Goal: Find specific page/section: Find specific page/section

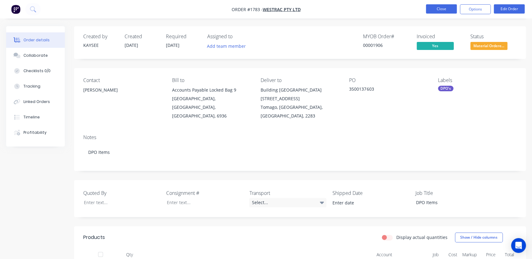
click at [428, 11] on button "Close" at bounding box center [441, 8] width 31 height 9
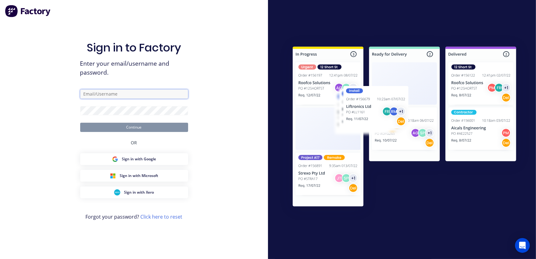
type input "[EMAIL_ADDRESS][PERSON_NAME][DOMAIN_NAME]"
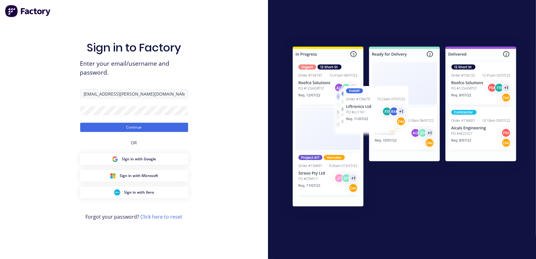
click at [117, 95] on input "[EMAIL_ADDRESS][PERSON_NAME][DOMAIN_NAME]" at bounding box center [134, 93] width 108 height 9
drag, startPoint x: 75, startPoint y: 124, endPoint x: 80, endPoint y: 125, distance: 4.8
click at [75, 124] on div "Sign in to Factory Enter your email/username and password. kaysee.browne@hushpa…" at bounding box center [134, 129] width 268 height 259
click at [84, 125] on button "Continue" at bounding box center [134, 127] width 108 height 9
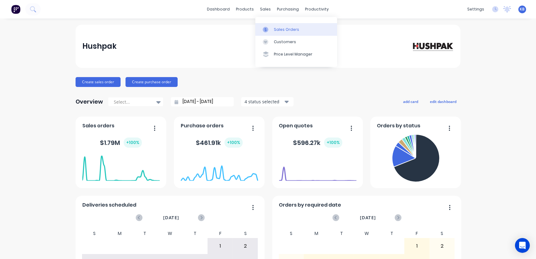
click at [279, 31] on div "Sales Orders" at bounding box center [286, 30] width 25 height 6
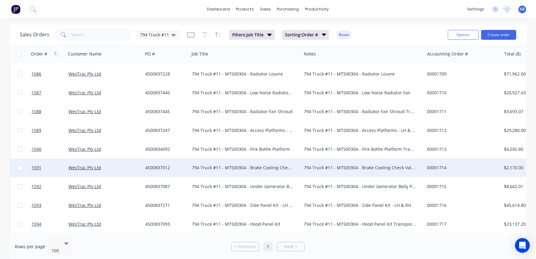
scroll to position [28, 0]
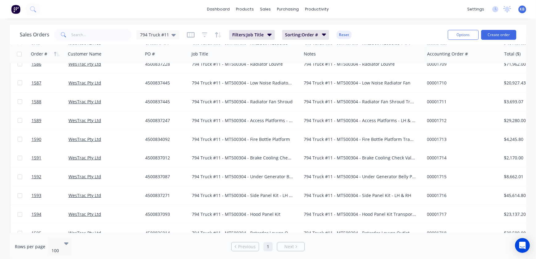
click at [84, 43] on div "Sales Orders 794 Truck #11 Filters: Job Title Sorting: Order # Reset Options Cr…" at bounding box center [268, 35] width 516 height 20
click at [84, 39] on input "text" at bounding box center [102, 35] width 60 height 12
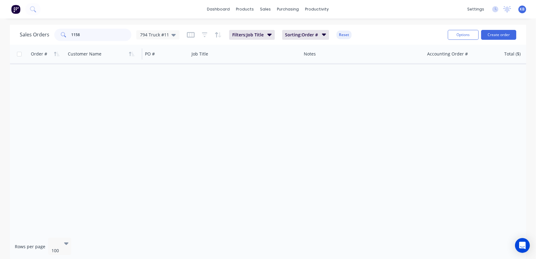
scroll to position [0, 0]
type input "1158"
click at [154, 36] on span "794 Truck #11" at bounding box center [154, 34] width 29 height 6
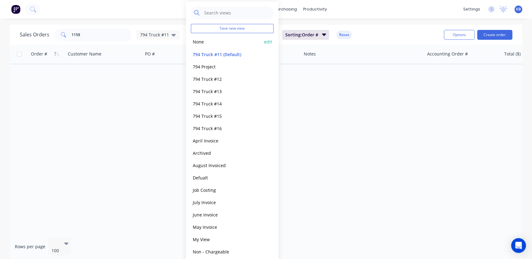
click at [206, 43] on button "None" at bounding box center [226, 41] width 70 height 7
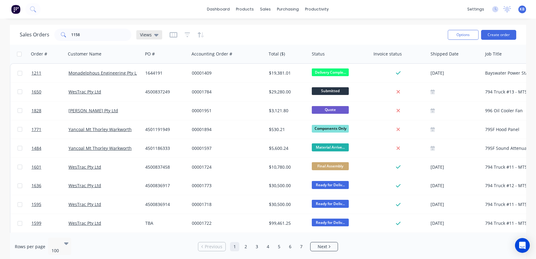
click at [158, 34] on div "Views" at bounding box center [149, 34] width 26 height 9
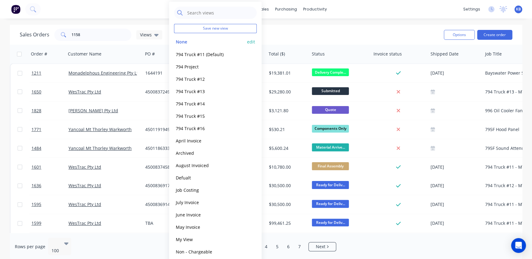
click at [211, 43] on button "None" at bounding box center [209, 41] width 70 height 7
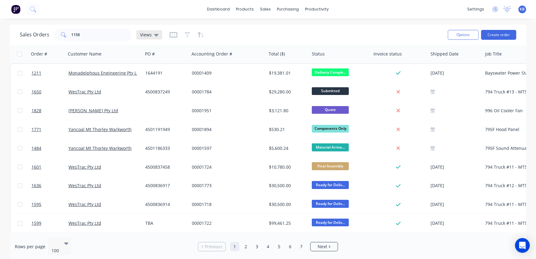
click at [154, 39] on div "Views" at bounding box center [149, 34] width 26 height 9
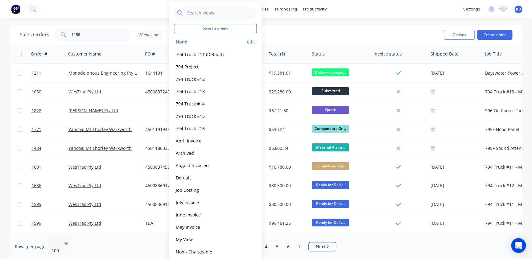
click at [249, 41] on button "edit" at bounding box center [251, 42] width 8 height 6
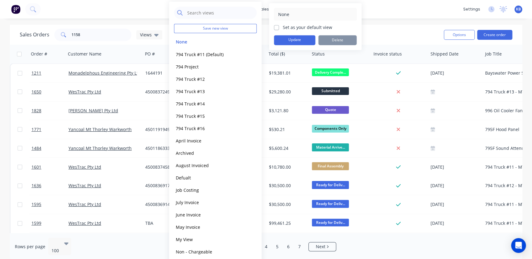
drag, startPoint x: 280, startPoint y: 27, endPoint x: 278, endPoint y: 31, distance: 4.1
click at [280, 27] on div "Set as your default view" at bounding box center [315, 27] width 83 height 6
click at [282, 27] on label "Set as your default view" at bounding box center [306, 27] width 49 height 6
click at [275, 27] on input "Set as your default view" at bounding box center [276, 27] width 5 height 6
checkbox input "true"
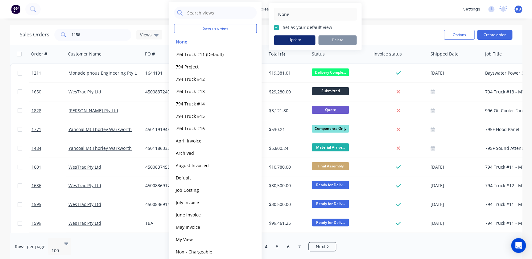
click at [282, 36] on button "Update" at bounding box center [294, 40] width 41 height 10
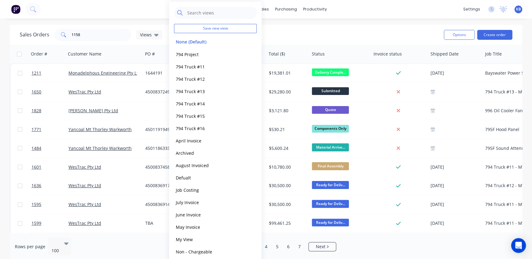
click at [330, 33] on div "Sales Orders 1158 Views" at bounding box center [229, 34] width 419 height 15
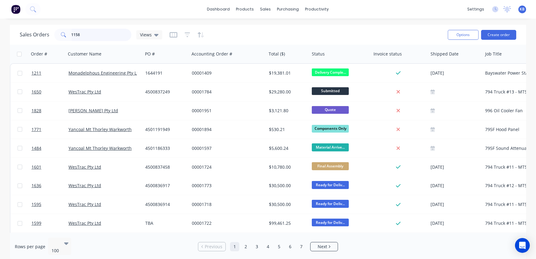
click at [114, 36] on input "1158" at bounding box center [102, 35] width 60 height 12
drag, startPoint x: 87, startPoint y: 36, endPoint x: 54, endPoint y: 34, distance: 33.1
click at [54, 34] on div "1158" at bounding box center [92, 35] width 77 height 12
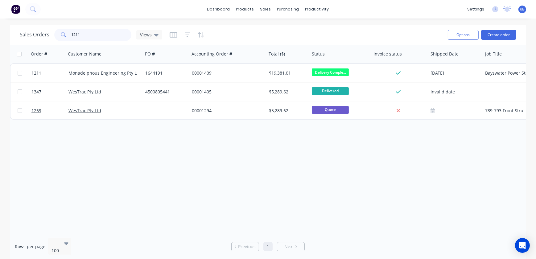
drag, startPoint x: 116, startPoint y: 36, endPoint x: 18, endPoint y: 23, distance: 99.2
click at [20, 26] on div "Sales Orders 1211 Views Options Create order" at bounding box center [268, 35] width 516 height 20
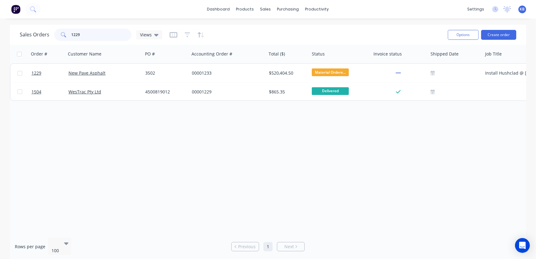
drag, startPoint x: 103, startPoint y: 31, endPoint x: 74, endPoint y: 33, distance: 29.4
click at [74, 33] on input "1229" at bounding box center [102, 35] width 60 height 12
click at [55, 31] on span at bounding box center [62, 35] width 17 height 12
drag, startPoint x: 89, startPoint y: 35, endPoint x: 45, endPoint y: 32, distance: 44.2
click at [55, 33] on div "1229" at bounding box center [92, 35] width 77 height 12
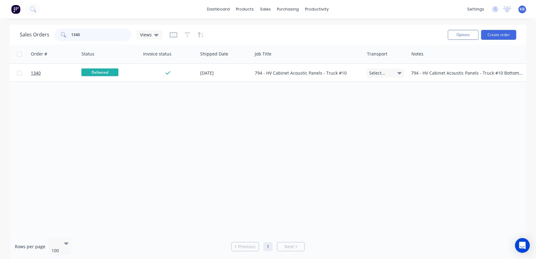
scroll to position [0, 210]
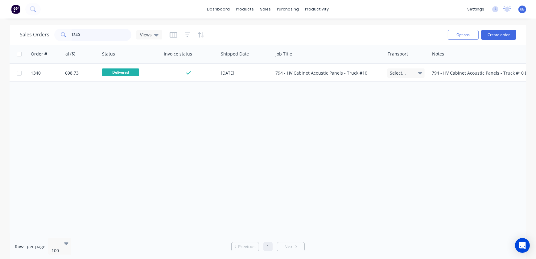
click at [107, 38] on input "1340" at bounding box center [102, 35] width 60 height 12
click at [106, 38] on input "1340" at bounding box center [102, 35] width 60 height 12
drag, startPoint x: 99, startPoint y: 36, endPoint x: 40, endPoint y: 29, distance: 59.3
click at [42, 33] on div "Sales Orders 1340 Views" at bounding box center [91, 35] width 142 height 12
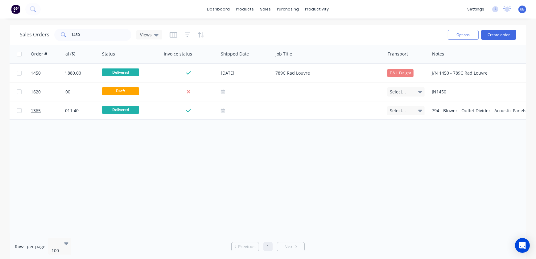
click at [183, 35] on div at bounding box center [187, 35] width 35 height 10
click at [186, 35] on icon "button" at bounding box center [188, 35] width 6 height 6
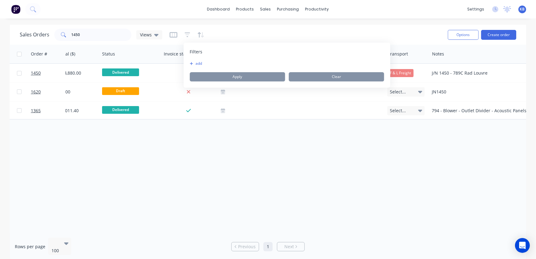
click at [195, 64] on button "add" at bounding box center [197, 63] width 15 height 5
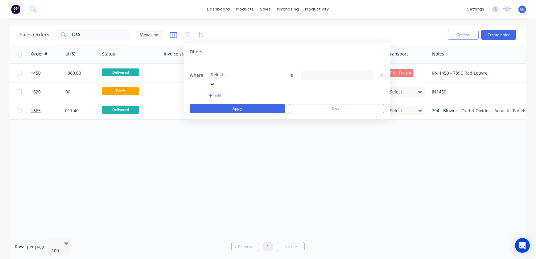
click at [173, 35] on icon "button" at bounding box center [174, 35] width 8 height 6
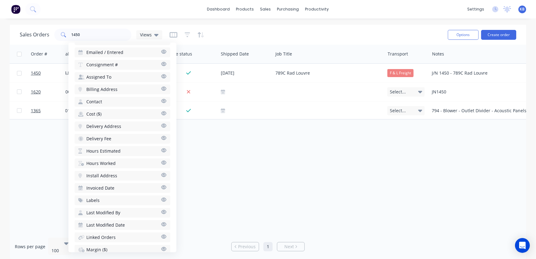
click at [102, 186] on span "Invoiced Date" at bounding box center [100, 188] width 28 height 6
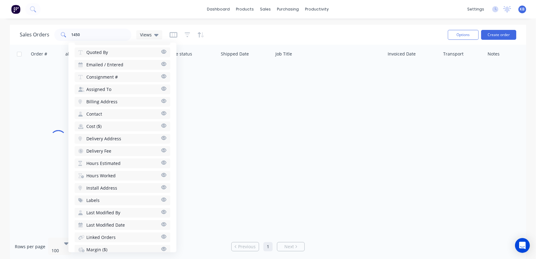
scroll to position [244, 0]
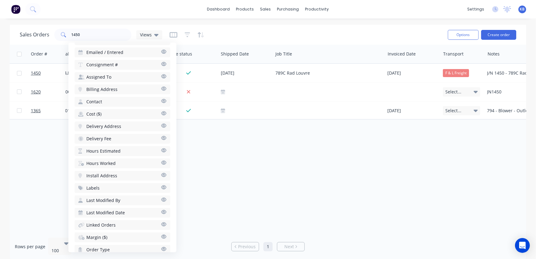
click at [296, 177] on div "Order # Customer Name PO # Accounting Order # Total ($) Status Invoice status S…" at bounding box center [268, 139] width 516 height 188
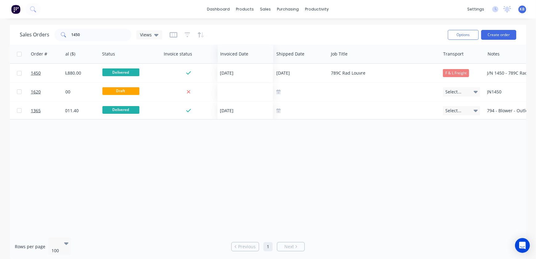
drag, startPoint x: 399, startPoint y: 57, endPoint x: 231, endPoint y: 63, distance: 168.1
click at [231, 62] on div "Invoiced Date" at bounding box center [245, 54] width 55 height 18
click at [154, 36] on icon at bounding box center [156, 34] width 4 height 7
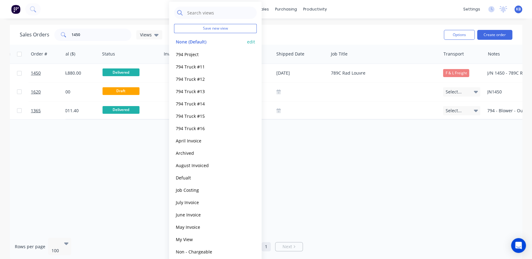
click at [254, 42] on button "edit" at bounding box center [251, 42] width 8 height 6
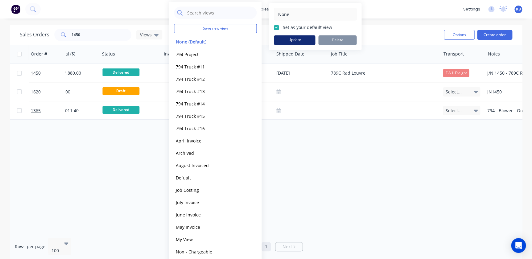
click at [283, 38] on button "Update" at bounding box center [294, 40] width 41 height 10
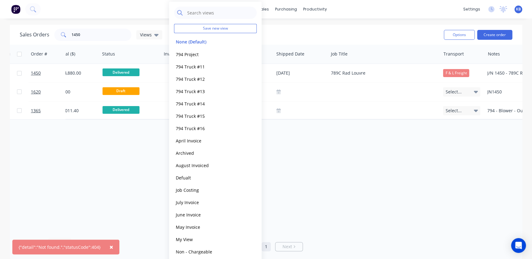
click at [288, 156] on div "Order # Customer Name PO # Accounting Order # Total ($) Status Invoice status I…" at bounding box center [266, 139] width 512 height 188
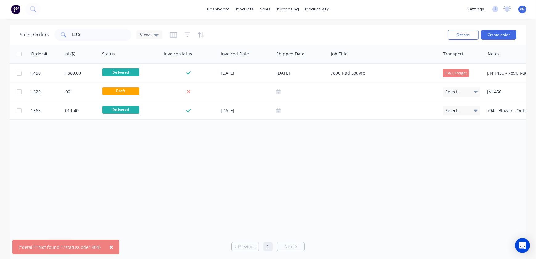
drag, startPoint x: 211, startPoint y: 151, endPoint x: 220, endPoint y: 138, distance: 15.7
click at [212, 148] on div "Order # Customer Name PO # Accounting Order # Total ($) Status Invoice status I…" at bounding box center [268, 139] width 516 height 188
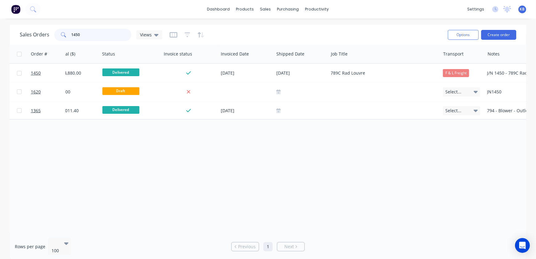
click at [87, 36] on input "1450" at bounding box center [102, 35] width 60 height 12
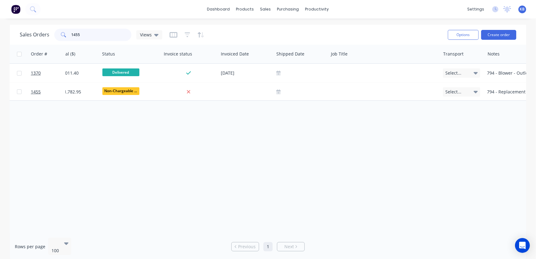
drag, startPoint x: 92, startPoint y: 31, endPoint x: 2, endPoint y: 28, distance: 90.4
click at [20, 31] on div "Sales Orders 1455 Views" at bounding box center [91, 35] width 142 height 12
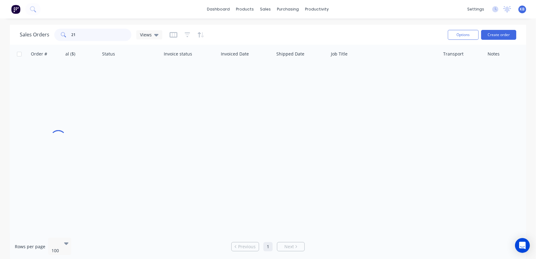
type input "2"
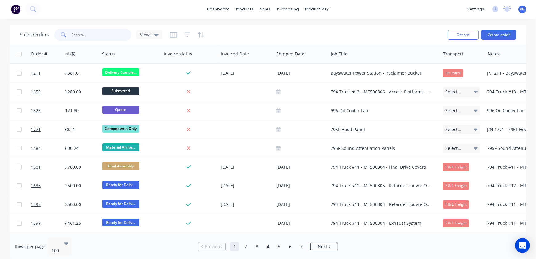
click at [80, 33] on input "text" at bounding box center [102, 35] width 60 height 12
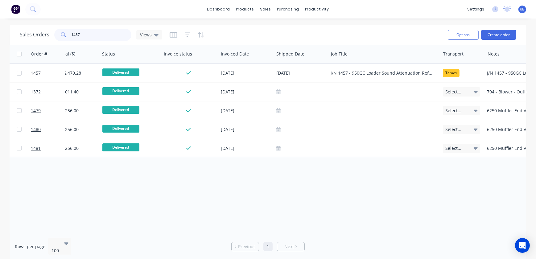
click at [85, 38] on input "1457" at bounding box center [102, 35] width 60 height 12
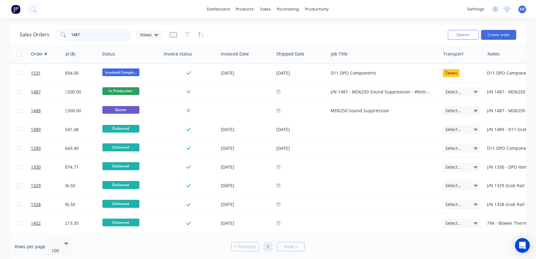
drag, startPoint x: 92, startPoint y: 35, endPoint x: 17, endPoint y: 31, distance: 74.4
click at [21, 32] on div "Sales Orders 1487 Views" at bounding box center [91, 35] width 142 height 12
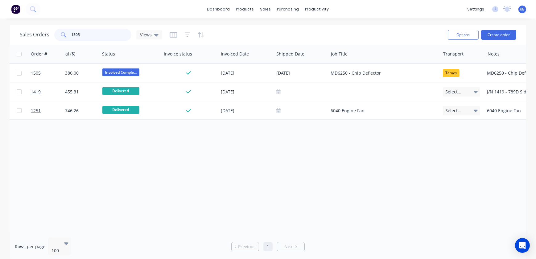
click at [83, 38] on input "1505" at bounding box center [102, 35] width 60 height 12
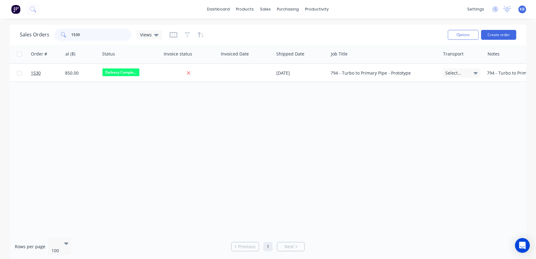
click at [80, 35] on input "1530" at bounding box center [102, 35] width 60 height 12
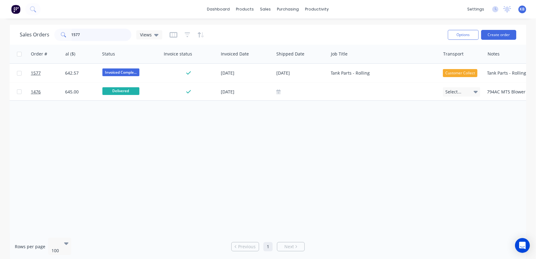
drag, startPoint x: 97, startPoint y: 30, endPoint x: 96, endPoint y: 34, distance: 4.0
click at [97, 31] on input "1577" at bounding box center [102, 35] width 60 height 12
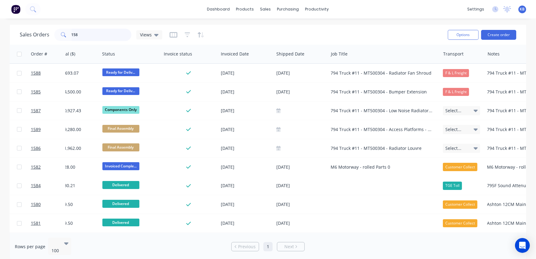
click at [85, 35] on input "158" at bounding box center [102, 35] width 60 height 12
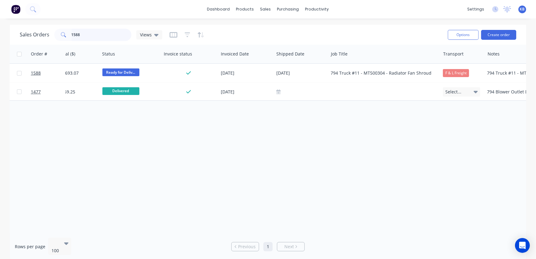
click at [92, 34] on input "1588" at bounding box center [102, 35] width 60 height 12
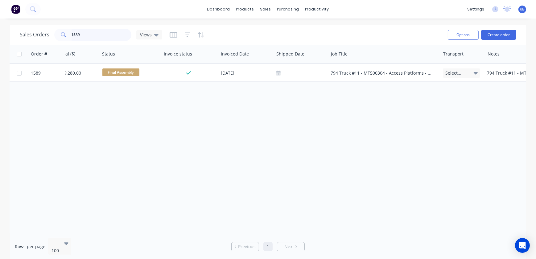
click at [86, 38] on input "1589" at bounding box center [102, 35] width 60 height 12
click at [86, 32] on input "1590" at bounding box center [102, 35] width 60 height 12
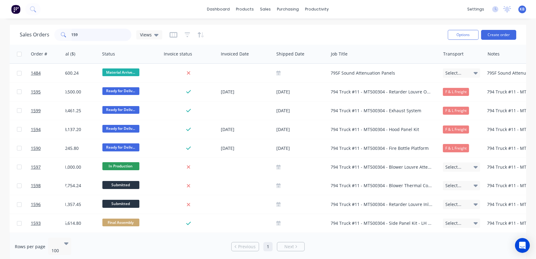
click at [85, 40] on input "159" at bounding box center [102, 35] width 60 height 12
click at [85, 39] on input "159" at bounding box center [102, 35] width 60 height 12
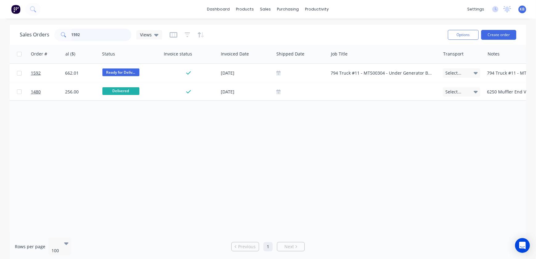
click at [95, 33] on input "1592" at bounding box center [102, 35] width 60 height 12
click at [91, 33] on input "1593" at bounding box center [102, 35] width 60 height 12
click at [108, 31] on input "1595" at bounding box center [102, 35] width 60 height 12
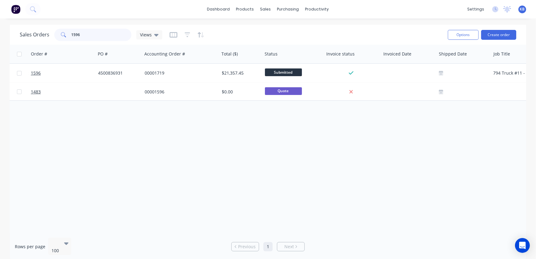
scroll to position [0, 80]
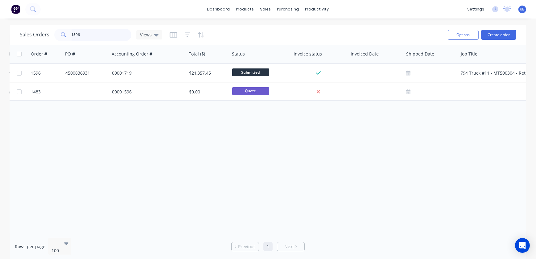
click at [88, 38] on input "1596" at bounding box center [102, 35] width 60 height 12
click at [110, 39] on input "1597" at bounding box center [102, 35] width 60 height 12
drag, startPoint x: 114, startPoint y: 36, endPoint x: -16, endPoint y: 21, distance: 131.0
click at [0, 21] on html "dashboard products sales purchasing productivity dashboard products Product Cat…" at bounding box center [268, 129] width 536 height 259
click at [83, 33] on input "1601" at bounding box center [102, 35] width 60 height 12
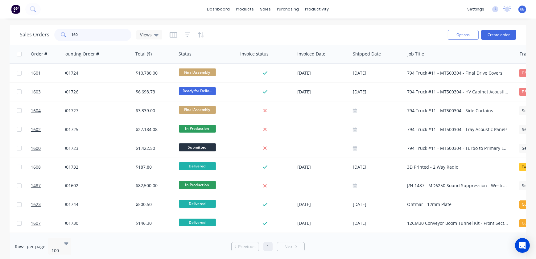
scroll to position [0, 137]
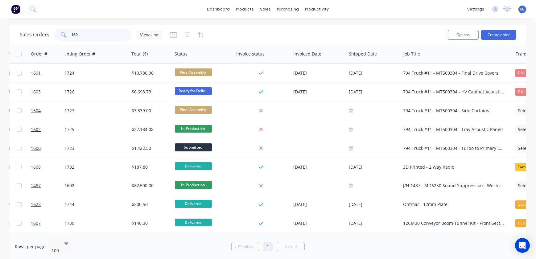
click at [84, 33] on input "160" at bounding box center [102, 35] width 60 height 12
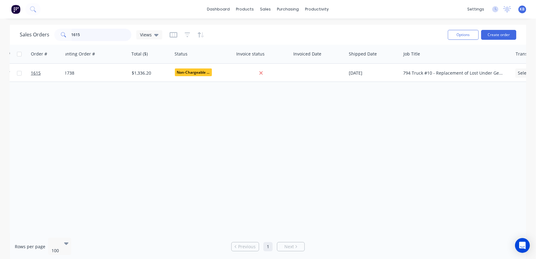
click at [107, 39] on input "1615" at bounding box center [102, 35] width 60 height 12
click at [101, 43] on div "Sales Orders 1626 Views Options Create order" at bounding box center [268, 35] width 516 height 20
click at [100, 37] on input "1626" at bounding box center [102, 35] width 60 height 12
drag, startPoint x: 85, startPoint y: 36, endPoint x: 16, endPoint y: 33, distance: 69.1
click at [16, 33] on div "Sales Orders 1627 Views Options Create order" at bounding box center [268, 35] width 516 height 20
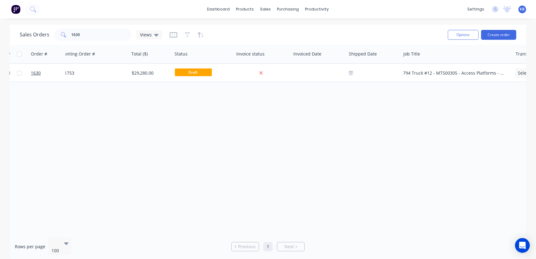
click at [65, 34] on span at bounding box center [62, 35] width 17 height 12
click at [100, 37] on input "1630" at bounding box center [102, 35] width 60 height 12
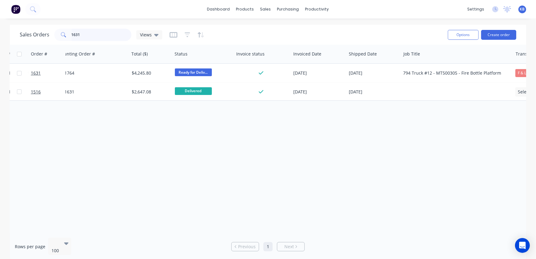
click at [98, 35] on input "1631" at bounding box center [102, 35] width 60 height 12
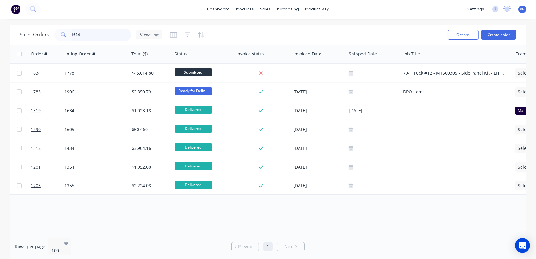
click at [109, 34] on input "1634" at bounding box center [102, 35] width 60 height 12
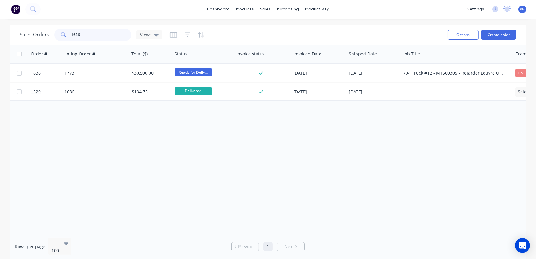
drag, startPoint x: 100, startPoint y: 37, endPoint x: 97, endPoint y: 37, distance: 3.4
click at [100, 37] on input "1636" at bounding box center [102, 35] width 60 height 12
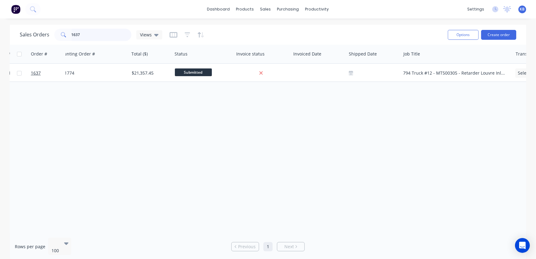
click at [127, 36] on input "1637" at bounding box center [102, 35] width 60 height 12
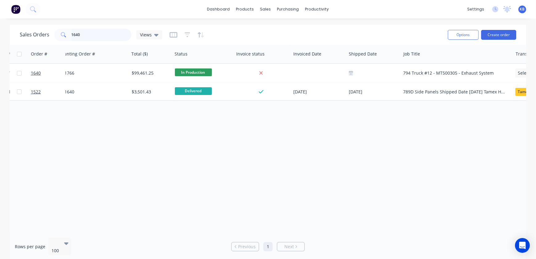
click at [83, 37] on input "1640" at bounding box center [102, 35] width 60 height 12
click at [86, 36] on input "1642" at bounding box center [102, 35] width 60 height 12
drag, startPoint x: 86, startPoint y: 28, endPoint x: 86, endPoint y: 38, distance: 9.9
click at [86, 29] on input "1645" at bounding box center [102, 35] width 60 height 12
click at [86, 40] on input "1645" at bounding box center [102, 35] width 60 height 12
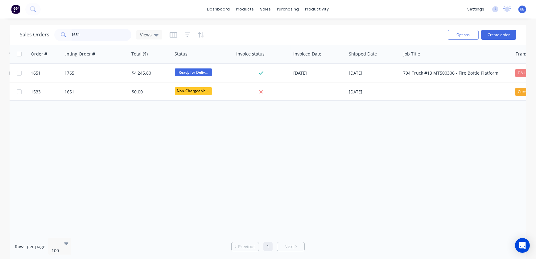
click at [114, 31] on input "1651" at bounding box center [102, 35] width 60 height 12
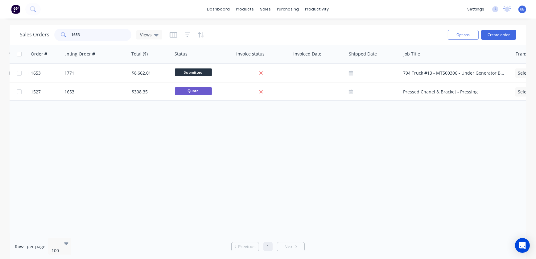
click at [105, 30] on input "1653" at bounding box center [102, 35] width 60 height 12
click at [97, 39] on input "1665" at bounding box center [102, 35] width 60 height 12
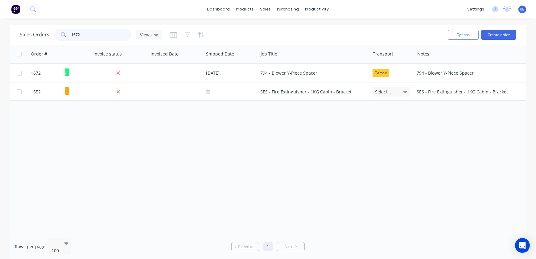
scroll to position [0, 0]
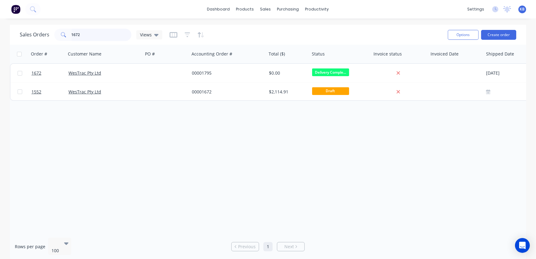
click at [98, 37] on input "1672" at bounding box center [102, 35] width 60 height 12
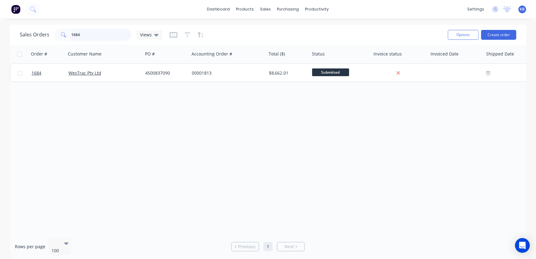
click at [87, 35] on input "1684" at bounding box center [102, 35] width 60 height 12
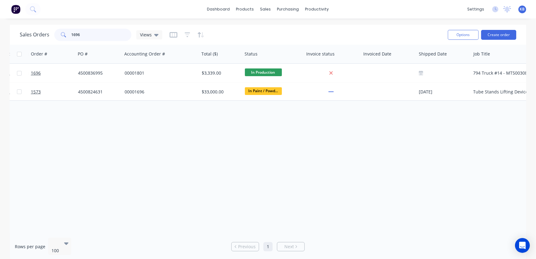
scroll to position [0, 69]
drag, startPoint x: 88, startPoint y: 35, endPoint x: 35, endPoint y: 32, distance: 53.7
click at [36, 35] on div "Sales Orders 1696 Views" at bounding box center [91, 35] width 142 height 12
click at [95, 30] on input "1718" at bounding box center [102, 35] width 60 height 12
click at [109, 37] on input "1719" at bounding box center [102, 35] width 60 height 12
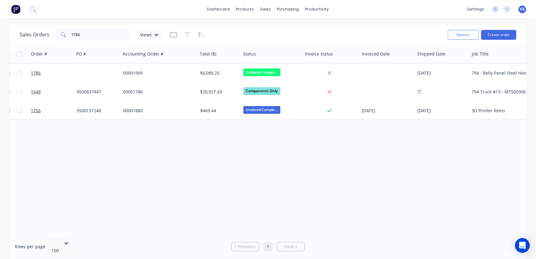
drag, startPoint x: 238, startPoint y: 229, endPoint x: 273, endPoint y: 229, distance: 35.1
click at [273, 229] on div "Order # Customer Name PO # Accounting Order # Total ($) Status Invoice status I…" at bounding box center [268, 139] width 516 height 188
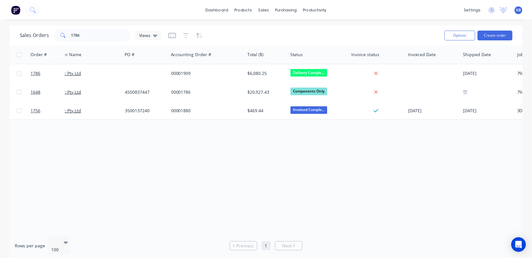
scroll to position [0, 19]
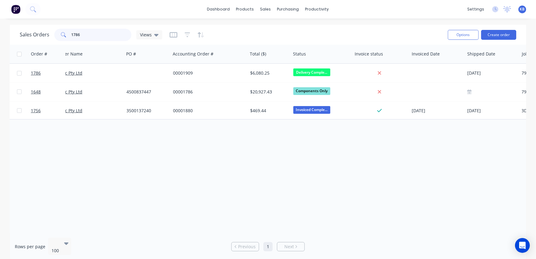
drag, startPoint x: 95, startPoint y: 35, endPoint x: 36, endPoint y: 34, distance: 59.5
click at [38, 34] on div "Sales Orders 1786 Views" at bounding box center [91, 35] width 142 height 12
type input "1672"
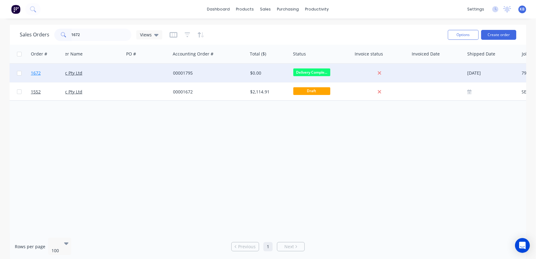
click at [40, 74] on span "1672" at bounding box center [36, 73] width 10 height 6
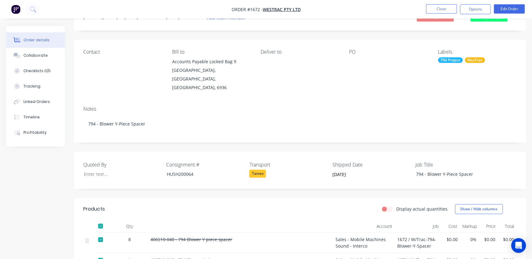
scroll to position [28, 0]
click at [436, 10] on button "Close" at bounding box center [441, 8] width 31 height 9
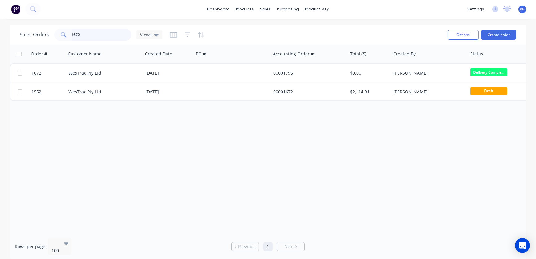
drag, startPoint x: 86, startPoint y: 36, endPoint x: 15, endPoint y: 31, distance: 70.8
click at [40, 33] on div "Sales Orders 1672 Views" at bounding box center [91, 35] width 142 height 12
type input "1604"
drag, startPoint x: 90, startPoint y: 38, endPoint x: 52, endPoint y: 38, distance: 37.9
click at [52, 38] on div "Sales Orders 1604 Views" at bounding box center [91, 35] width 142 height 12
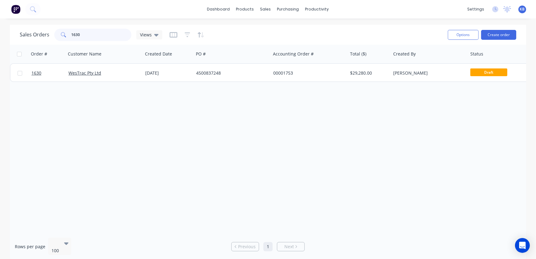
type input "1630"
click at [157, 39] on div "Views" at bounding box center [149, 34] width 26 height 9
click at [146, 41] on div "Sales Orders 1630 Views" at bounding box center [231, 34] width 423 height 15
click at [118, 35] on input "1630" at bounding box center [102, 35] width 60 height 12
drag, startPoint x: 113, startPoint y: 34, endPoint x: 5, endPoint y: 27, distance: 108.5
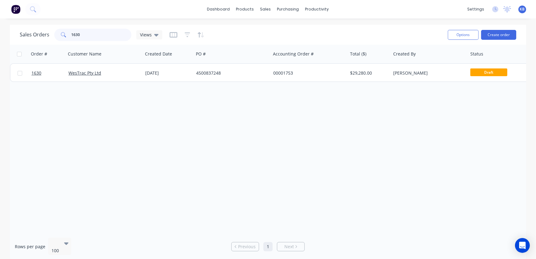
click at [15, 27] on div "Sales Orders 1630 Views Options Create order" at bounding box center [268, 35] width 516 height 20
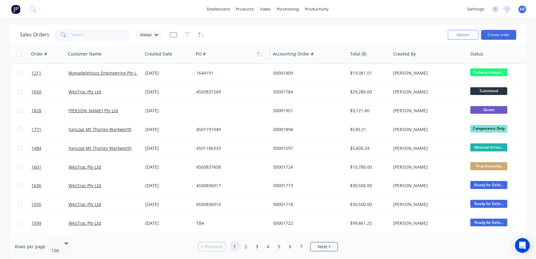
click at [205, 55] on div at bounding box center [230, 54] width 68 height 12
click at [208, 52] on div at bounding box center [230, 54] width 68 height 12
click at [207, 55] on div at bounding box center [230, 54] width 68 height 12
click at [265, 53] on div "PO #" at bounding box center [231, 54] width 77 height 18
click at [259, 54] on icon "button" at bounding box center [260, 53] width 6 height 5
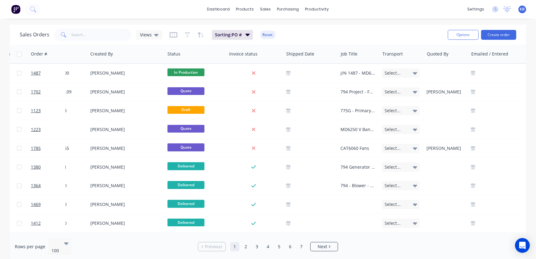
scroll to position [0, 370]
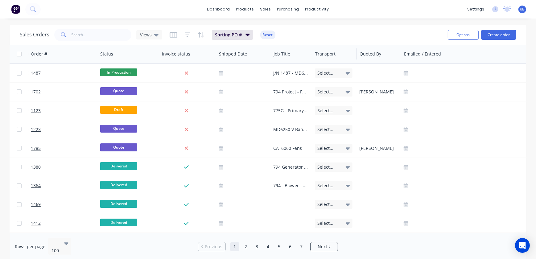
click at [313, 58] on div "Transport" at bounding box center [335, 54] width 44 height 18
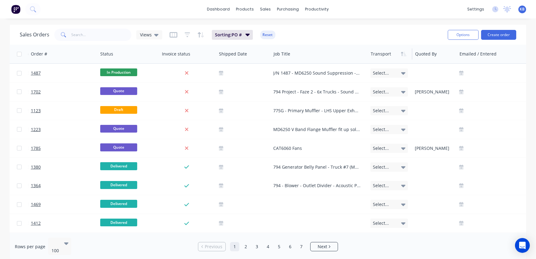
drag, startPoint x: 311, startPoint y: 57, endPoint x: 367, endPoint y: 59, distance: 55.5
click at [367, 59] on div "Job Title" at bounding box center [319, 54] width 97 height 18
click at [86, 29] on input "text" at bounding box center [102, 35] width 60 height 12
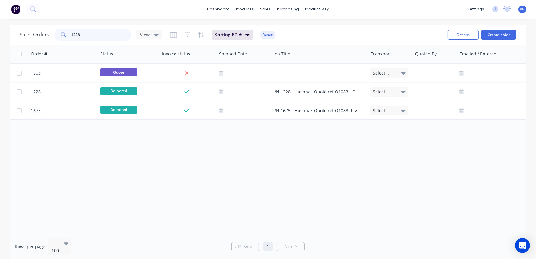
type input "1228"
drag, startPoint x: 225, startPoint y: 229, endPoint x: 215, endPoint y: 228, distance: 9.7
click at [195, 225] on div "Order # Customer Name Created Date PO # Accounting Order # Total ($) Created By…" at bounding box center [268, 139] width 516 height 188
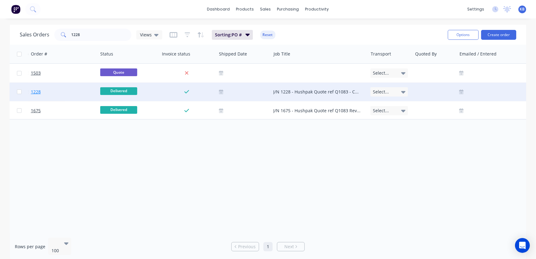
click at [37, 88] on link "1228" at bounding box center [49, 92] width 37 height 18
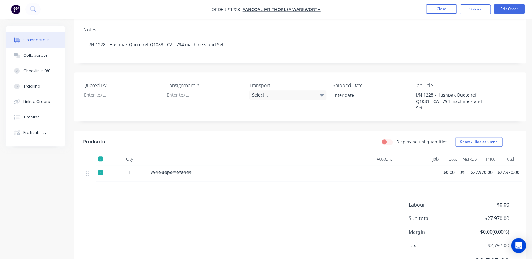
scroll to position [125, 0]
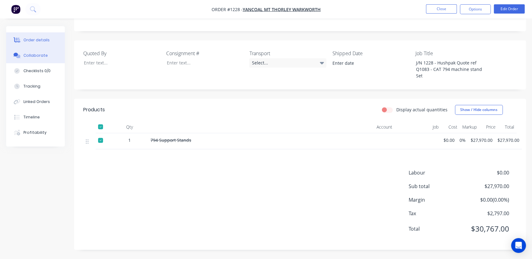
click at [42, 54] on div "Collaborate" at bounding box center [35, 56] width 24 height 6
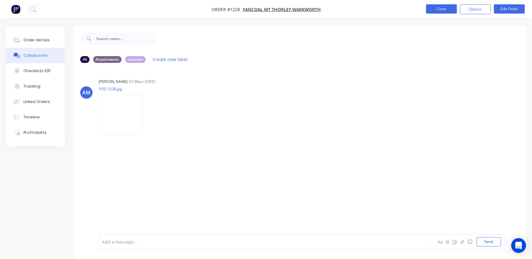
click at [430, 7] on button "Close" at bounding box center [441, 8] width 31 height 9
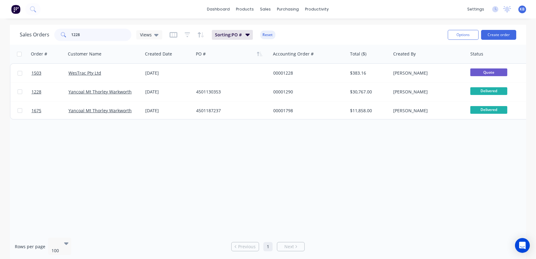
drag, startPoint x: 84, startPoint y: 35, endPoint x: 33, endPoint y: 26, distance: 52.4
click at [52, 32] on div "Sales Orders 1228 Views" at bounding box center [91, 35] width 142 height 12
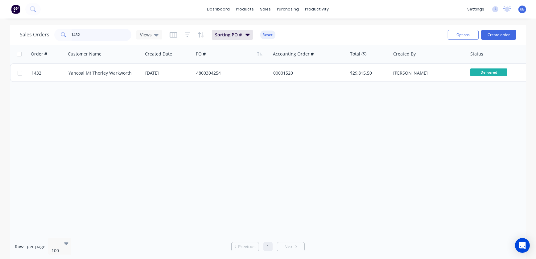
click at [89, 31] on input "1432" at bounding box center [102, 35] width 60 height 12
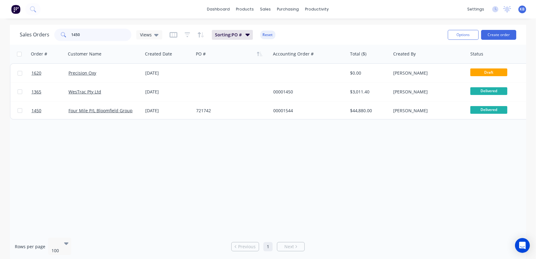
type input "1450"
drag, startPoint x: 80, startPoint y: 34, endPoint x: 72, endPoint y: 35, distance: 8.1
click at [68, 33] on div "1450" at bounding box center [92, 35] width 77 height 12
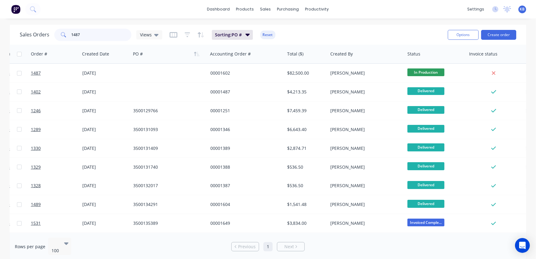
scroll to position [0, 38]
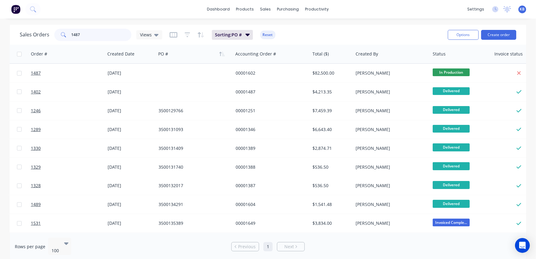
click at [104, 34] on input "1487" at bounding box center [102, 35] width 60 height 12
type input "1"
type input "0"
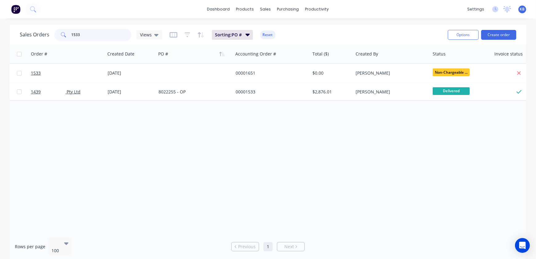
drag, startPoint x: 83, startPoint y: 32, endPoint x: 29, endPoint y: 25, distance: 54.8
click at [30, 28] on div "Sales Orders 1533 Views Sorting: PO # Reset" at bounding box center [231, 34] width 423 height 15
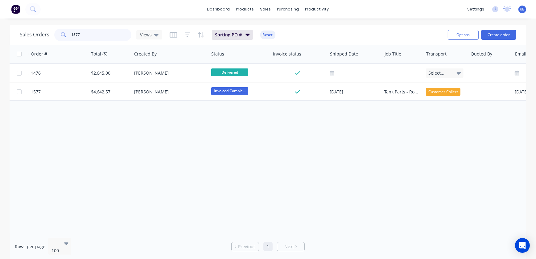
scroll to position [0, 279]
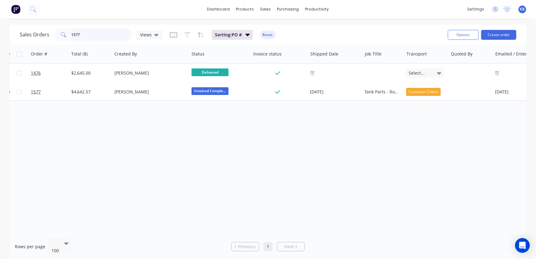
click at [84, 36] on input "1577" at bounding box center [102, 35] width 60 height 12
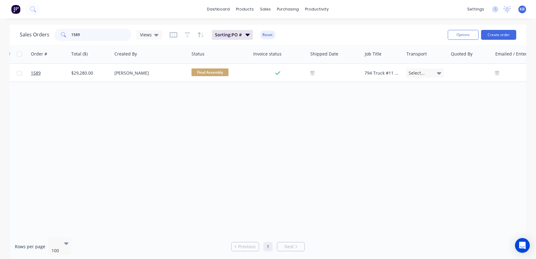
type input "1589"
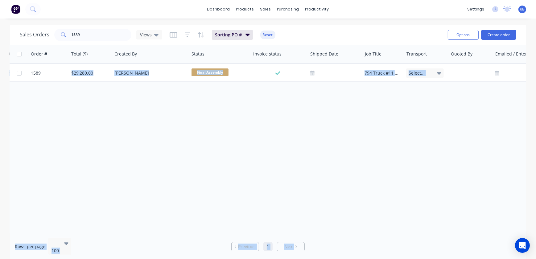
drag, startPoint x: 370, startPoint y: 229, endPoint x: 388, endPoint y: 233, distance: 18.6
click at [389, 233] on div "Sales Orders 1589 Views Sorting: PO # Reset Options Create order Order # Custom…" at bounding box center [268, 143] width 516 height 236
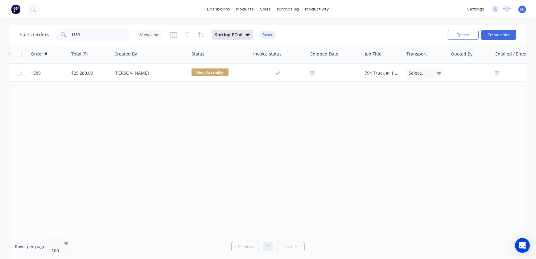
drag, startPoint x: 383, startPoint y: 233, endPoint x: 441, endPoint y: 233, distance: 58.0
click at [474, 237] on div "Rows per page 100 Previous 1 Next" at bounding box center [268, 247] width 516 height 28
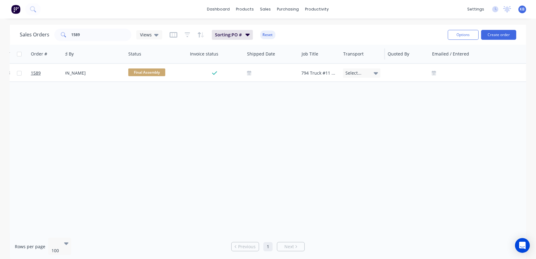
click at [340, 56] on div "Order # Customer Name Created Date PO # Accounting Order # Total ($) Created By…" at bounding box center [142, 54] width 949 height 18
click at [339, 56] on div "Job Title" at bounding box center [320, 54] width 42 height 18
drag, startPoint x: 339, startPoint y: 56, endPoint x: 408, endPoint y: 55, distance: 68.7
click at [405, 55] on div at bounding box center [404, 53] width 1 height 11
click at [86, 33] on input "1589" at bounding box center [102, 35] width 60 height 12
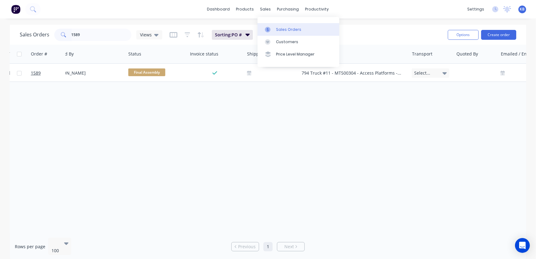
click at [279, 28] on div "Sales Orders" at bounding box center [288, 30] width 25 height 6
click at [150, 37] on span "Views" at bounding box center [146, 34] width 12 height 6
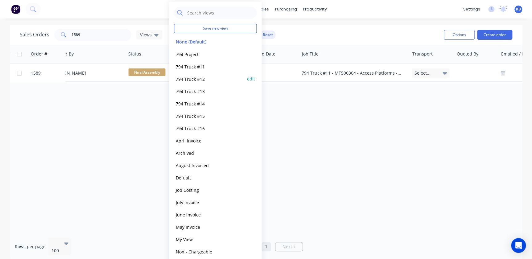
click at [199, 75] on div "794 Truck #12 edit" at bounding box center [215, 78] width 83 height 12
click at [194, 77] on button "794 Truck #12" at bounding box center [209, 78] width 70 height 7
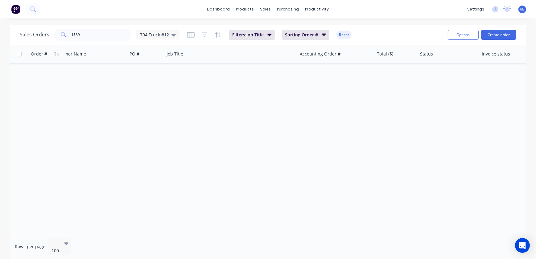
scroll to position [0, 0]
drag, startPoint x: 95, startPoint y: 31, endPoint x: 13, endPoint y: 22, distance: 82.6
click at [31, 29] on div "Sales Orders 1589 794 Truck #12" at bounding box center [100, 35] width 160 height 12
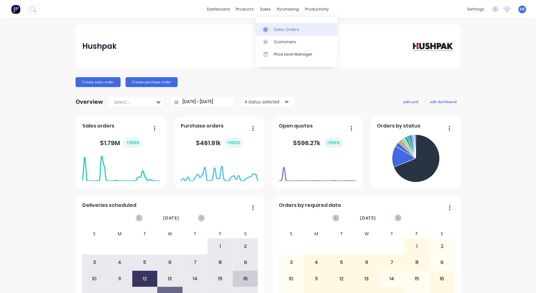
click at [268, 28] on icon at bounding box center [266, 30] width 6 height 6
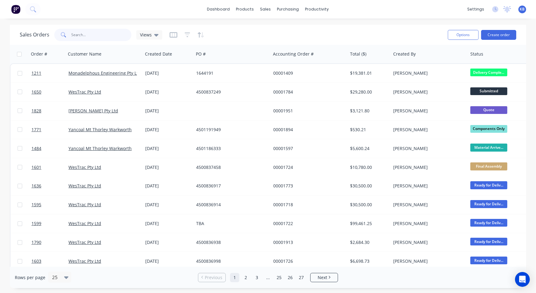
click at [97, 32] on input "text" at bounding box center [102, 35] width 60 height 12
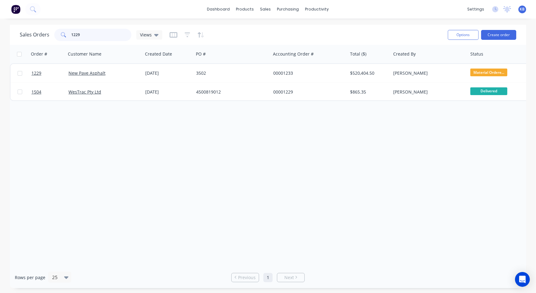
drag, startPoint x: 116, startPoint y: 39, endPoint x: 1, endPoint y: 26, distance: 116.0
click at [1, 26] on div "Sales Orders 1229 Views Options Create order Order # Customer Name Created Date…" at bounding box center [268, 156] width 536 height 263
drag, startPoint x: 109, startPoint y: 34, endPoint x: -46, endPoint y: 18, distance: 155.2
click at [0, 18] on html "dashboard products sales purchasing productivity dashboard products Product Cat…" at bounding box center [268, 146] width 536 height 293
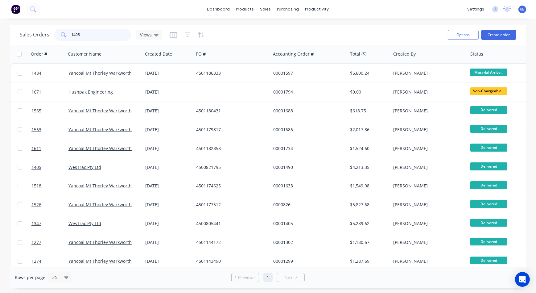
click at [86, 35] on input "1405" at bounding box center [102, 35] width 60 height 12
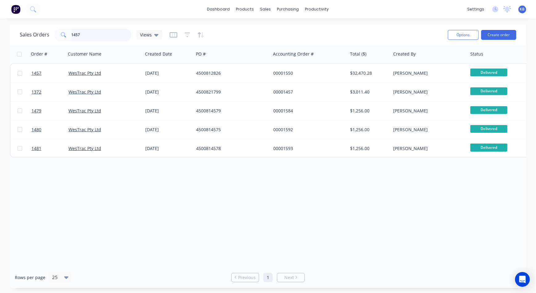
drag, startPoint x: 103, startPoint y: 38, endPoint x: 1, endPoint y: 28, distance: 102.5
click at [11, 29] on div "Sales Orders 1457 Views Options Create order" at bounding box center [268, 35] width 516 height 20
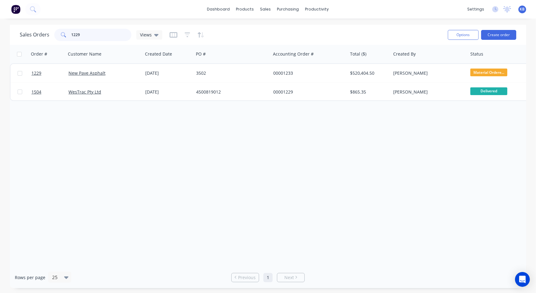
drag, startPoint x: 84, startPoint y: 39, endPoint x: 33, endPoint y: 30, distance: 52.0
click at [46, 31] on div "Sales Orders 1229 Views" at bounding box center [91, 35] width 142 height 12
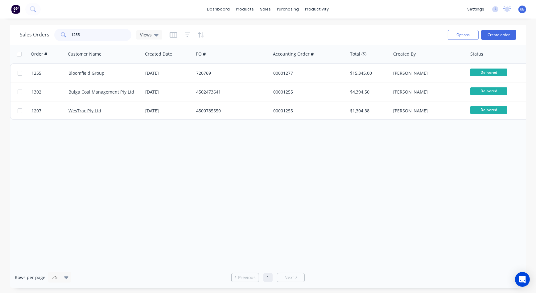
type input "1255"
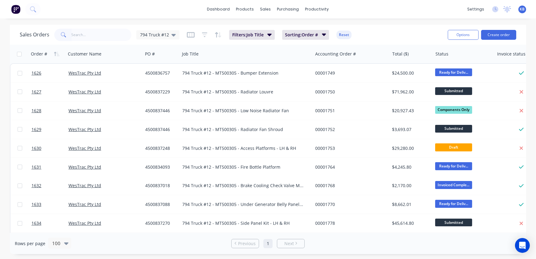
click at [112, 35] on input "text" at bounding box center [102, 35] width 60 height 12
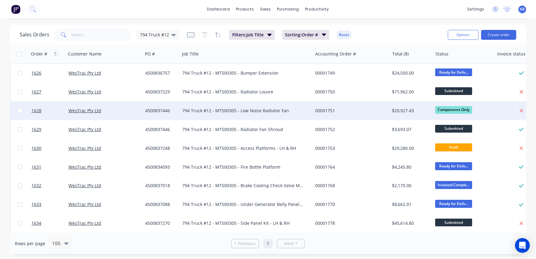
click at [30, 112] on div at bounding box center [47, 110] width 37 height 18
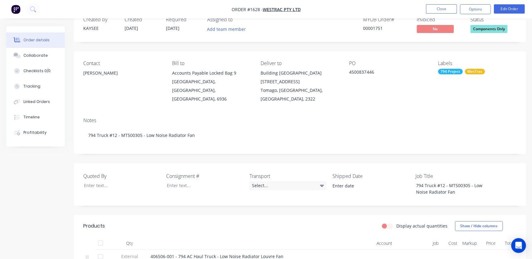
scroll to position [6, 0]
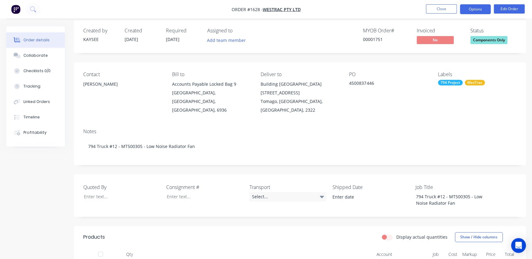
click at [487, 10] on button "Options" at bounding box center [475, 9] width 31 height 10
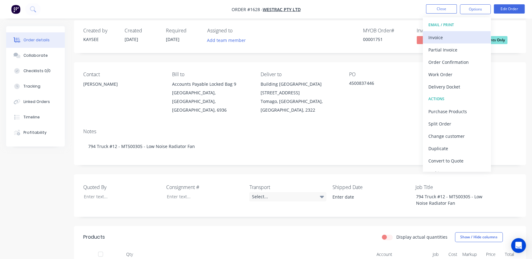
click at [458, 39] on div "Invoice" at bounding box center [456, 37] width 57 height 9
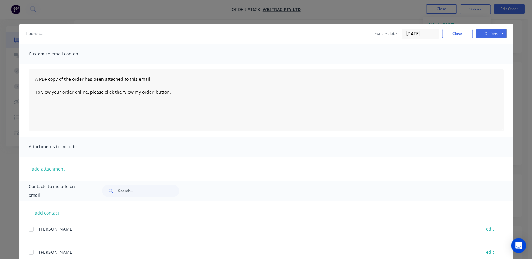
scroll to position [0, 0]
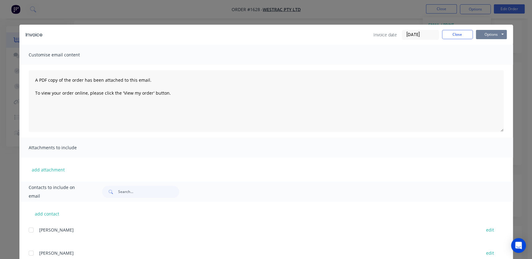
click at [476, 36] on button "Options" at bounding box center [491, 34] width 31 height 9
click at [476, 57] on button "Print" at bounding box center [495, 56] width 39 height 10
click at [453, 36] on button "Close" at bounding box center [457, 34] width 31 height 9
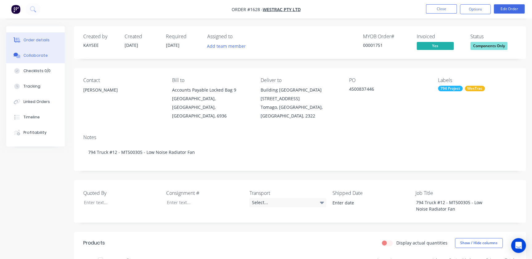
click at [37, 61] on button "Collaborate" at bounding box center [35, 55] width 59 height 15
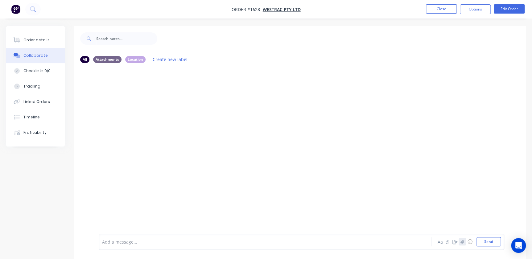
click at [462, 245] on button "button" at bounding box center [461, 241] width 7 height 7
click at [493, 243] on button "Send" at bounding box center [488, 241] width 24 height 9
click at [432, 12] on button "Close" at bounding box center [441, 8] width 31 height 9
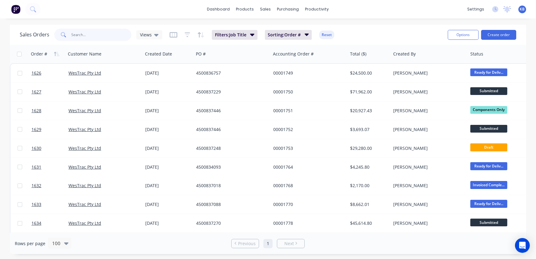
click at [103, 30] on input "text" at bounding box center [102, 35] width 60 height 12
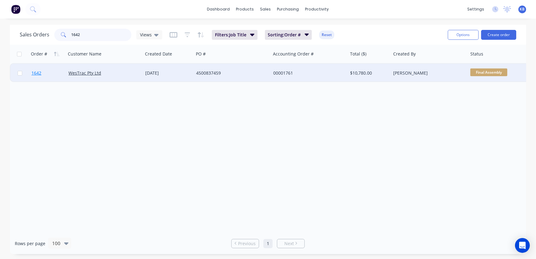
type input "1642"
click at [37, 76] on span "1642" at bounding box center [36, 73] width 10 height 6
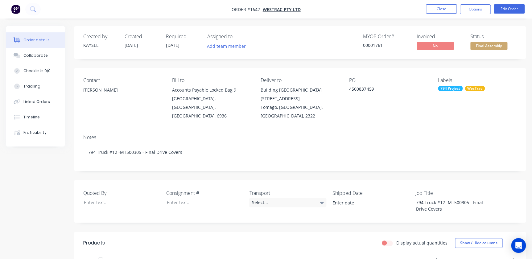
click at [480, 14] on nav "Order #1642 - WesTrac Pty Ltd Close Options Edit Order" at bounding box center [266, 9] width 532 height 18
click at [479, 10] on button "Options" at bounding box center [475, 9] width 31 height 10
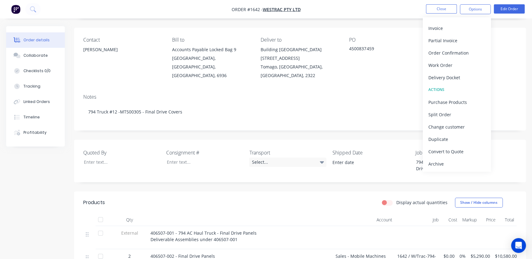
scroll to position [84, 0]
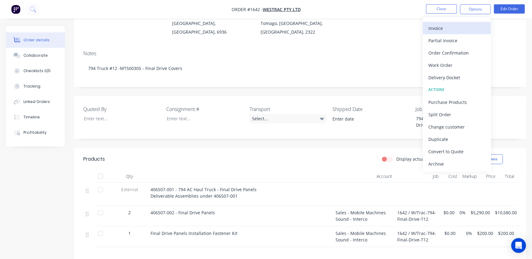
click at [449, 25] on div "Invoice" at bounding box center [456, 28] width 57 height 9
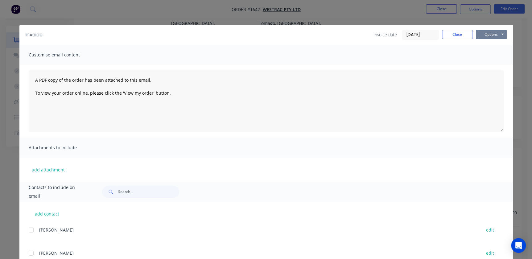
click at [492, 36] on button "Options" at bounding box center [491, 34] width 31 height 9
click at [491, 59] on button "Print" at bounding box center [495, 56] width 39 height 10
click at [449, 43] on div "Invoice Invoice date 29/08/25 Close Options Preview Print Email" at bounding box center [265, 35] width 493 height 20
click at [454, 40] on div "Invoice Invoice date 29/08/25 Close Options Preview Print Email" at bounding box center [265, 35] width 493 height 20
click at [456, 37] on button "Close" at bounding box center [457, 34] width 31 height 9
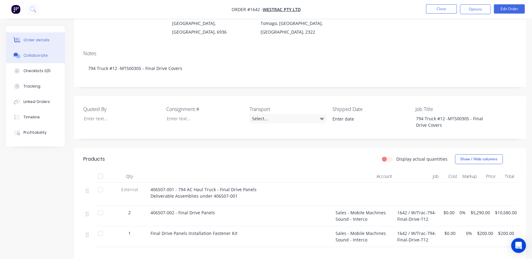
click at [52, 53] on button "Collaborate" at bounding box center [35, 55] width 59 height 15
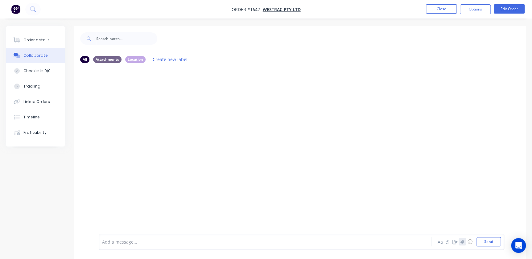
click at [463, 240] on icon "button" at bounding box center [462, 242] width 4 height 4
click at [490, 243] on button "Send" at bounding box center [488, 241] width 24 height 9
click at [446, 11] on button "Close" at bounding box center [441, 8] width 31 height 9
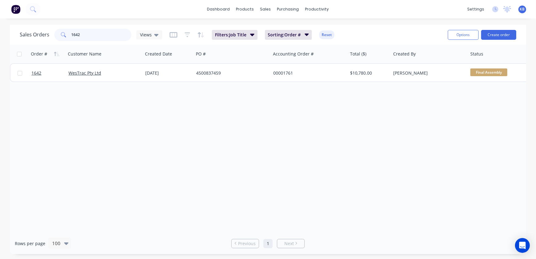
drag, startPoint x: 105, startPoint y: 31, endPoint x: 63, endPoint y: 31, distance: 42.8
click at [63, 31] on div "1642" at bounding box center [92, 35] width 77 height 12
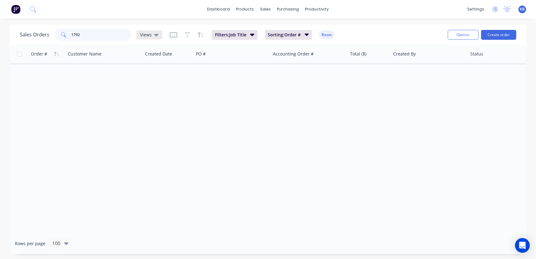
type input "1792"
click at [152, 36] on div "Views" at bounding box center [149, 35] width 18 height 6
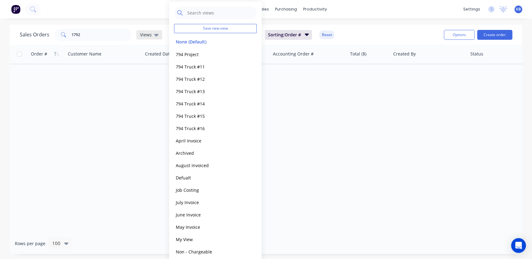
click at [152, 36] on div "Views" at bounding box center [149, 35] width 18 height 6
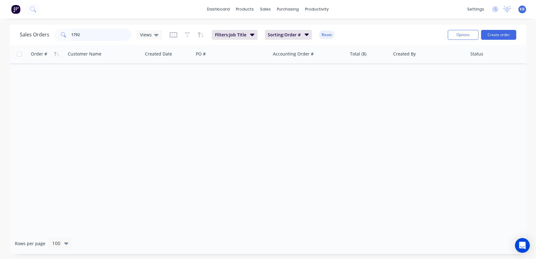
click at [99, 31] on input "1792" at bounding box center [102, 35] width 60 height 12
click at [161, 35] on div "Sales Orders 1792 Views Filters: Job Title Sorting: Order # Reset" at bounding box center [231, 34] width 423 height 15
click at [154, 34] on icon at bounding box center [156, 35] width 4 height 2
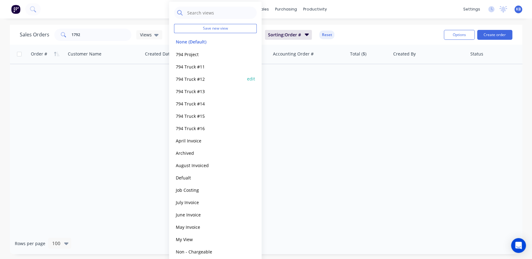
click at [194, 74] on div "794 Truck #12 edit" at bounding box center [215, 78] width 83 height 12
click at [197, 71] on div "794 Truck #11 edit" at bounding box center [215, 66] width 83 height 12
click at [196, 67] on button "794 Truck #11" at bounding box center [209, 66] width 70 height 7
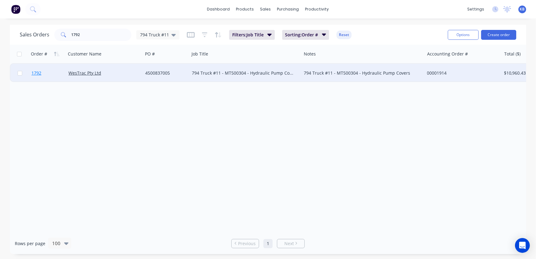
click at [43, 74] on link "1792" at bounding box center [49, 73] width 37 height 18
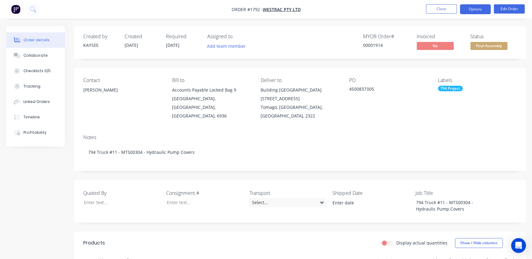
click at [472, 11] on button "Options" at bounding box center [475, 9] width 31 height 10
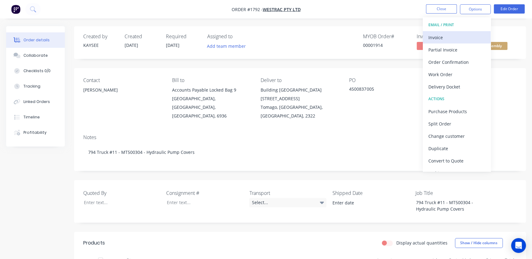
click at [449, 37] on div "Invoice" at bounding box center [456, 37] width 57 height 9
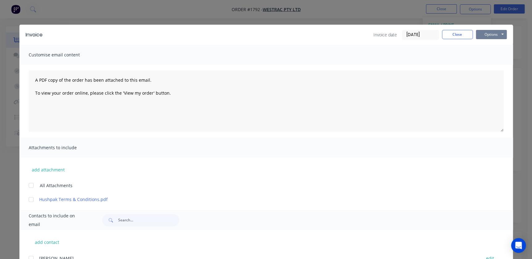
click at [489, 39] on button "Options" at bounding box center [491, 34] width 31 height 9
click at [488, 55] on button "Print" at bounding box center [495, 56] width 39 height 10
click at [455, 39] on button "Close" at bounding box center [457, 34] width 31 height 9
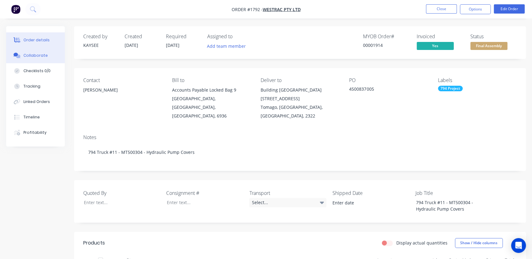
click at [42, 58] on button "Collaborate" at bounding box center [35, 55] width 59 height 15
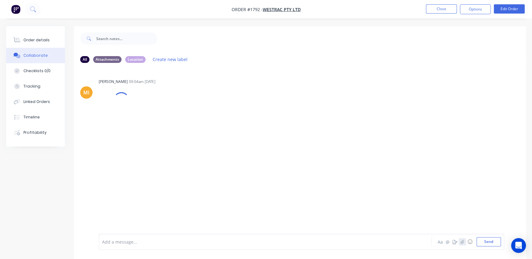
click at [463, 243] on icon "button" at bounding box center [462, 242] width 4 height 4
drag, startPoint x: 481, startPoint y: 240, endPoint x: 455, endPoint y: 235, distance: 26.5
click at [482, 240] on button "Send" at bounding box center [488, 241] width 24 height 9
click at [432, 13] on button "Close" at bounding box center [441, 8] width 31 height 9
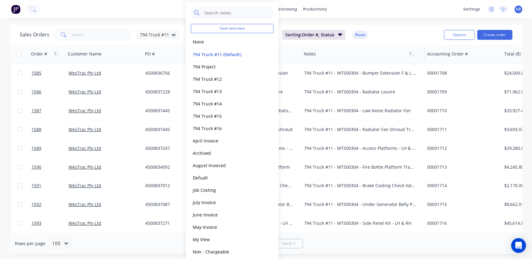
scroll to position [0, 222]
